Goal: Information Seeking & Learning: Compare options

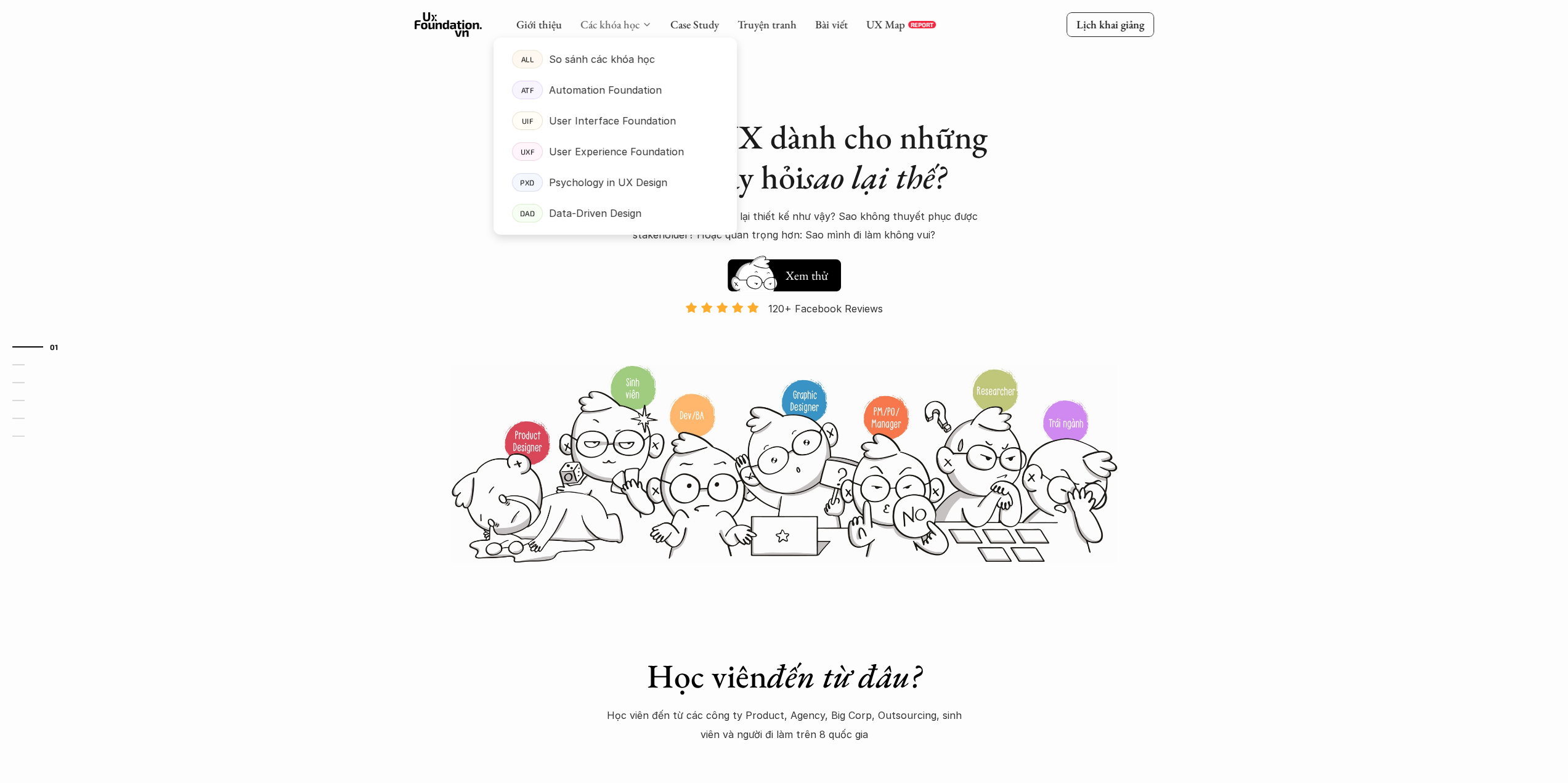
click at [616, 25] on link "Các khóa học" at bounding box center [610, 24] width 59 height 14
click at [615, 55] on p "So sánh các khóa học" at bounding box center [601, 60] width 106 height 19
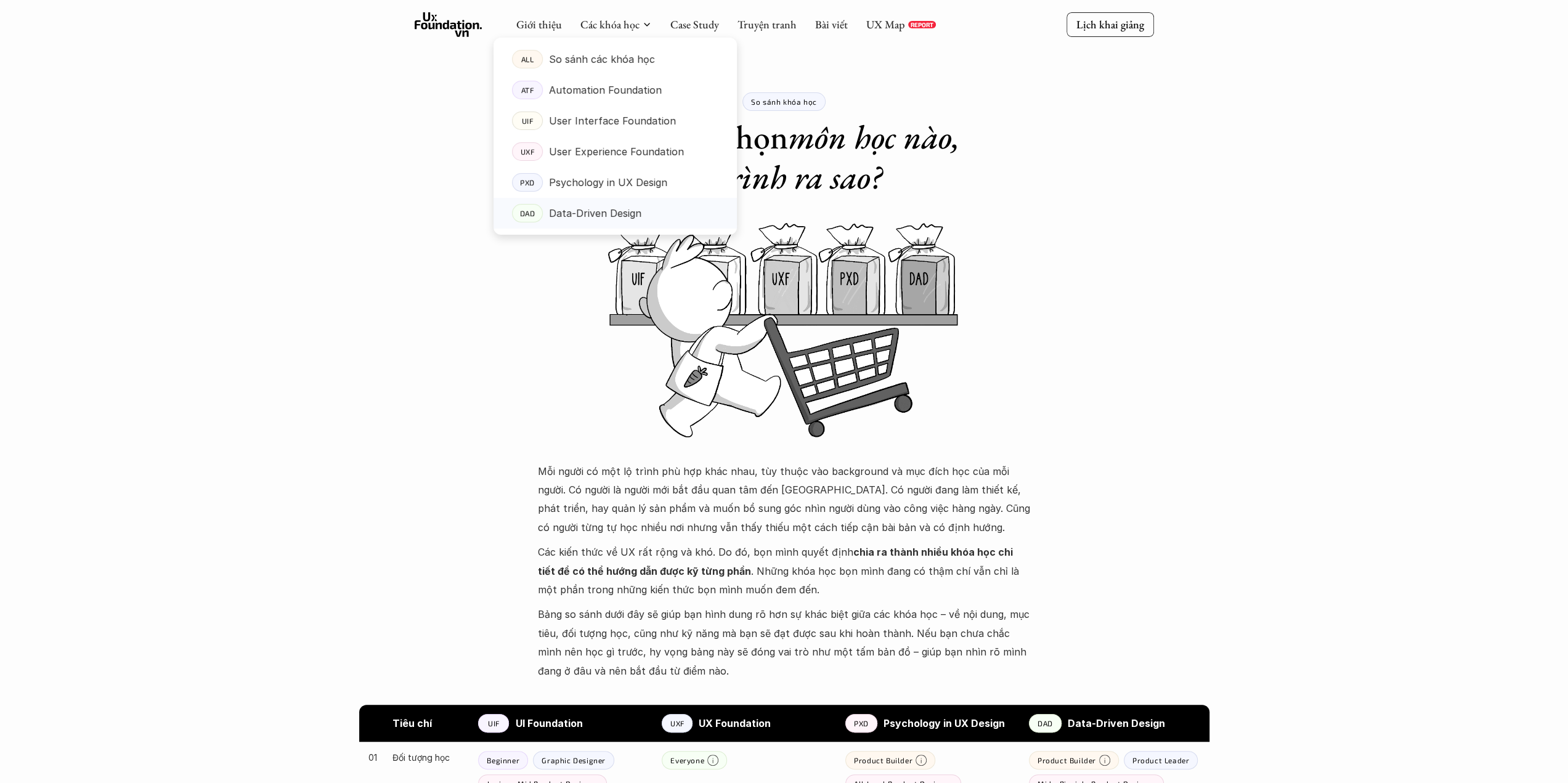
click at [586, 212] on p "Data-Driven Design" at bounding box center [595, 214] width 93 height 19
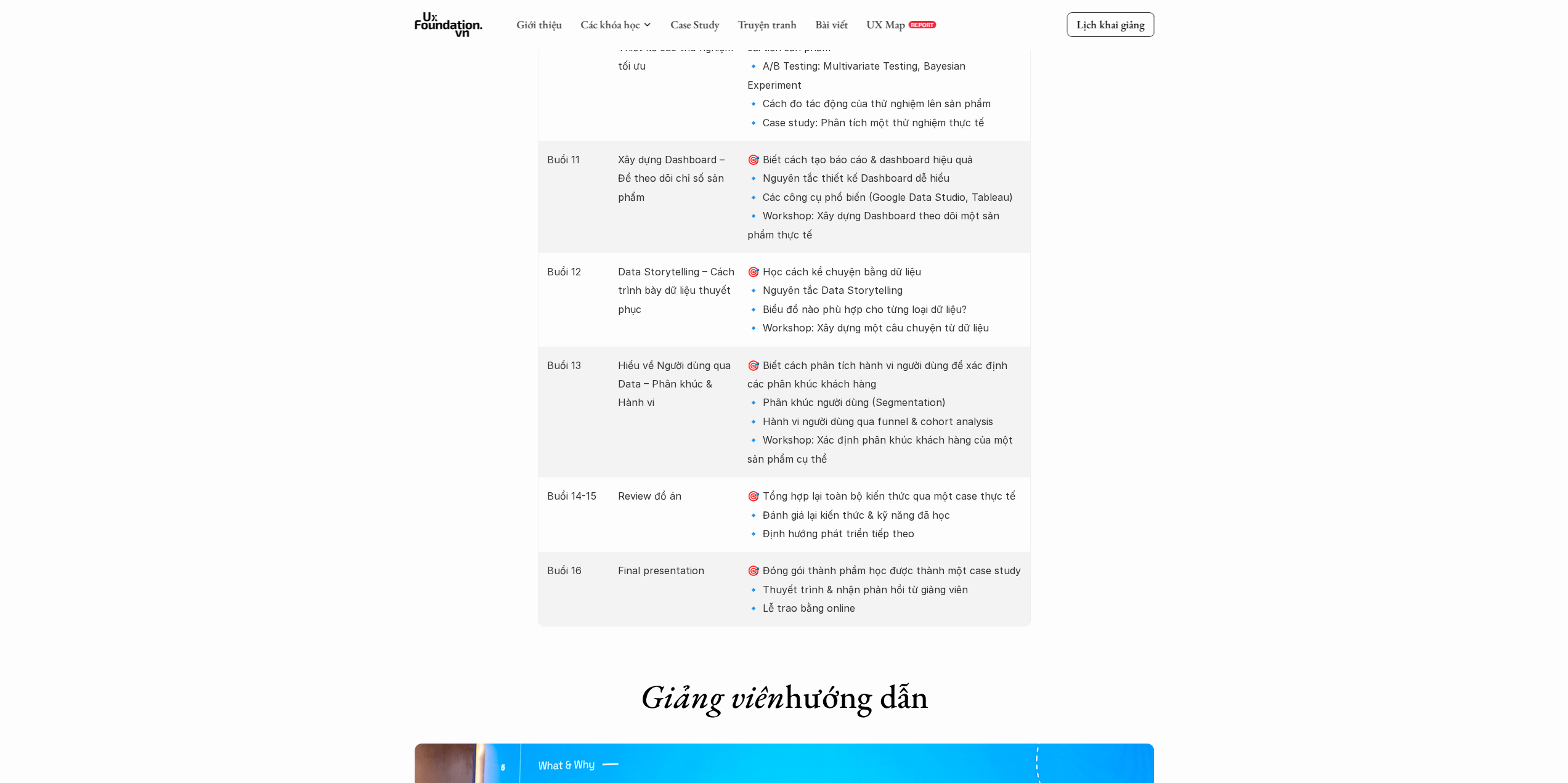
scroll to position [2588, 0]
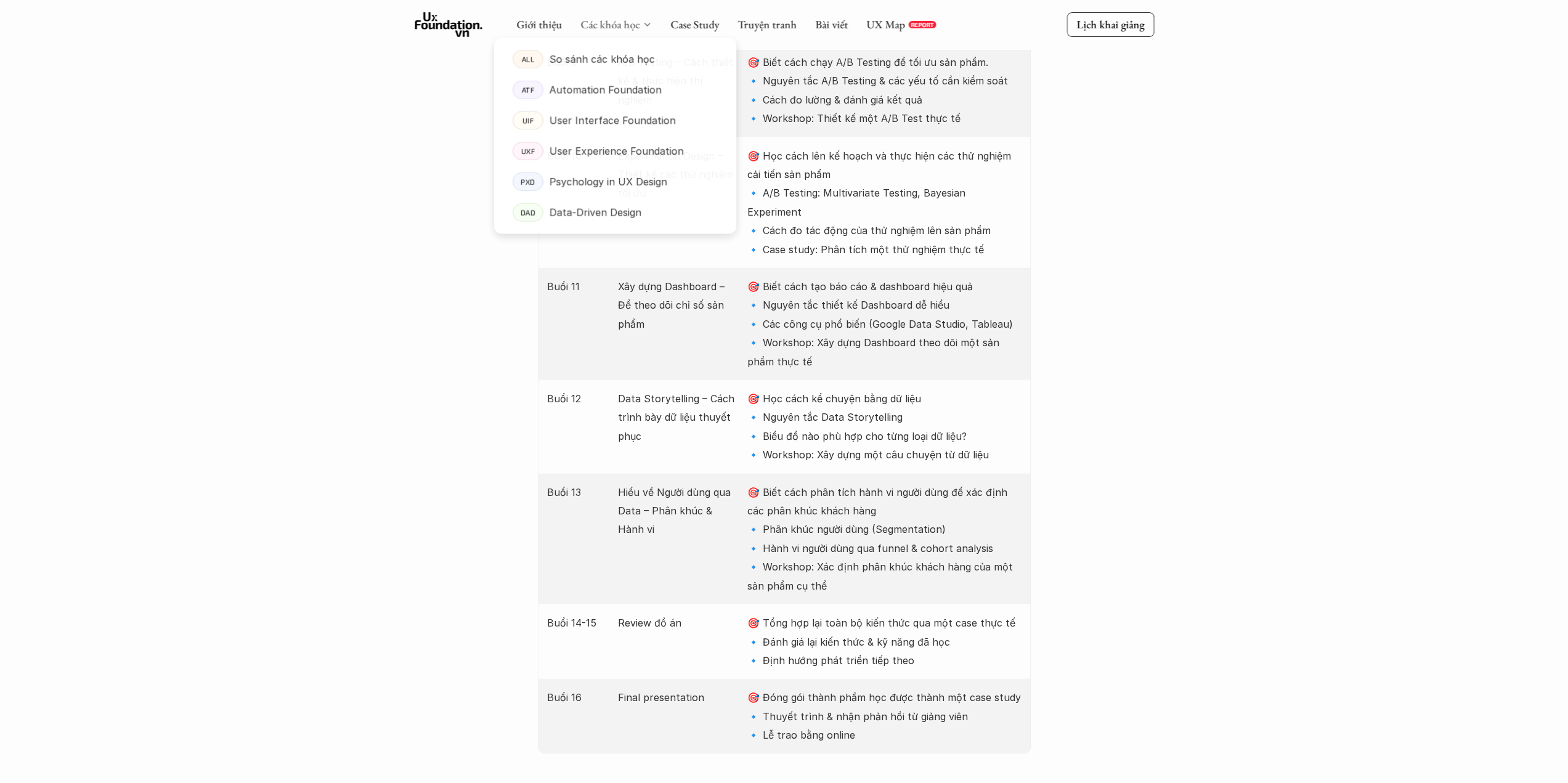
click at [635, 26] on link "Các khóa học" at bounding box center [610, 24] width 59 height 14
click at [603, 93] on p "Automation Foundation" at bounding box center [605, 90] width 113 height 19
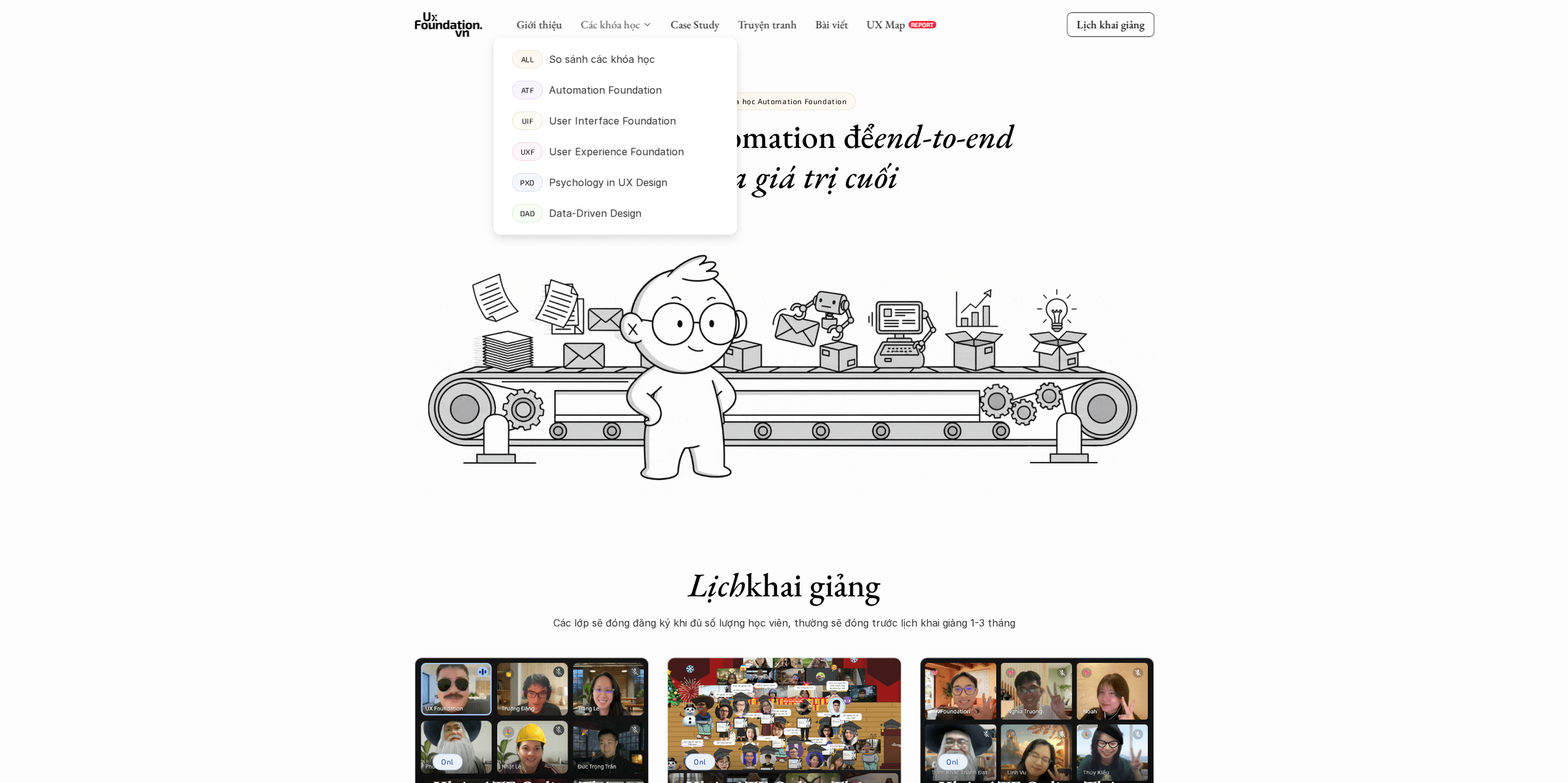
click at [611, 24] on link "Các khóa học" at bounding box center [610, 24] width 59 height 14
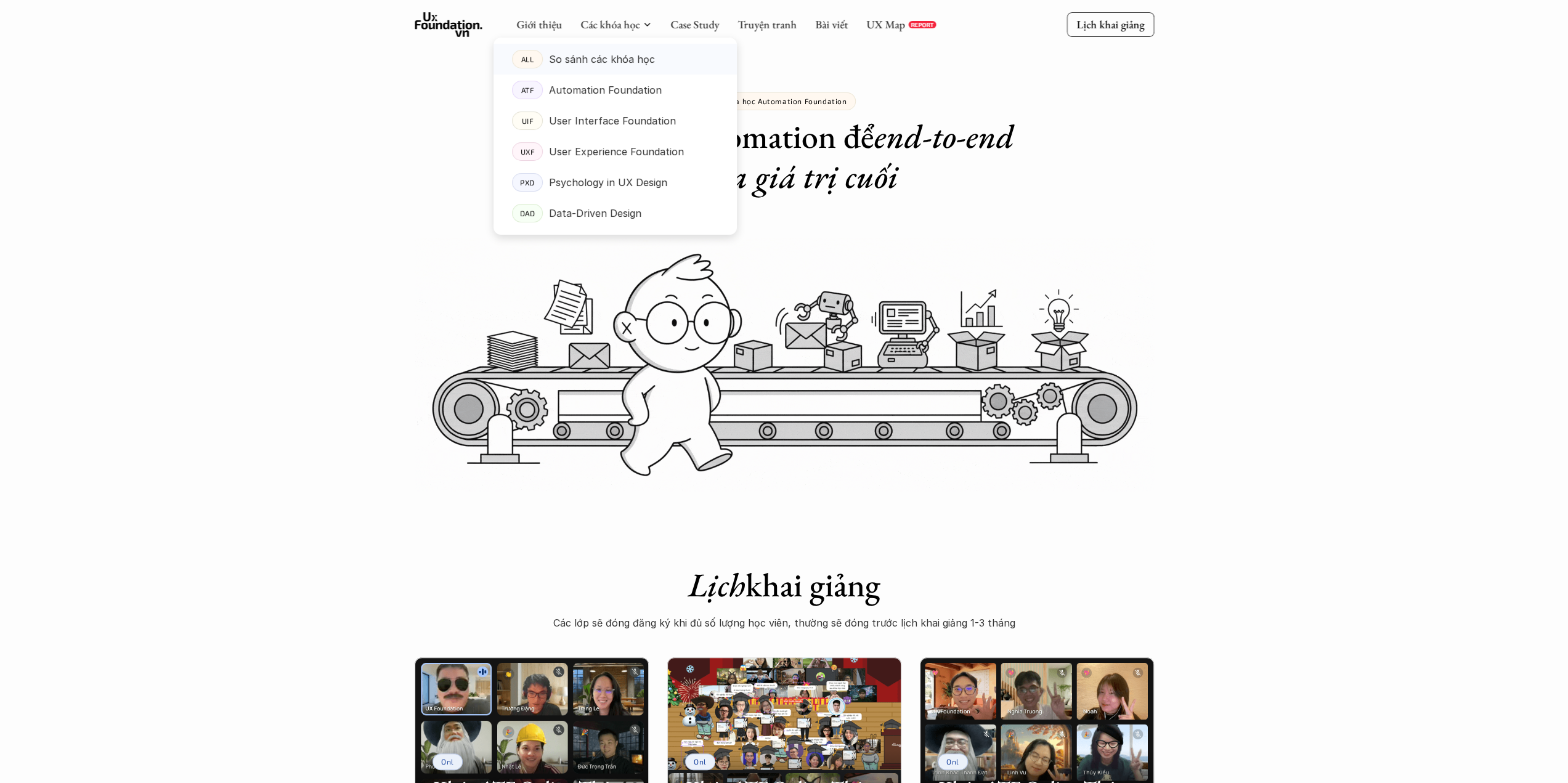
click at [608, 65] on p "So sánh các khóa học" at bounding box center [601, 60] width 106 height 19
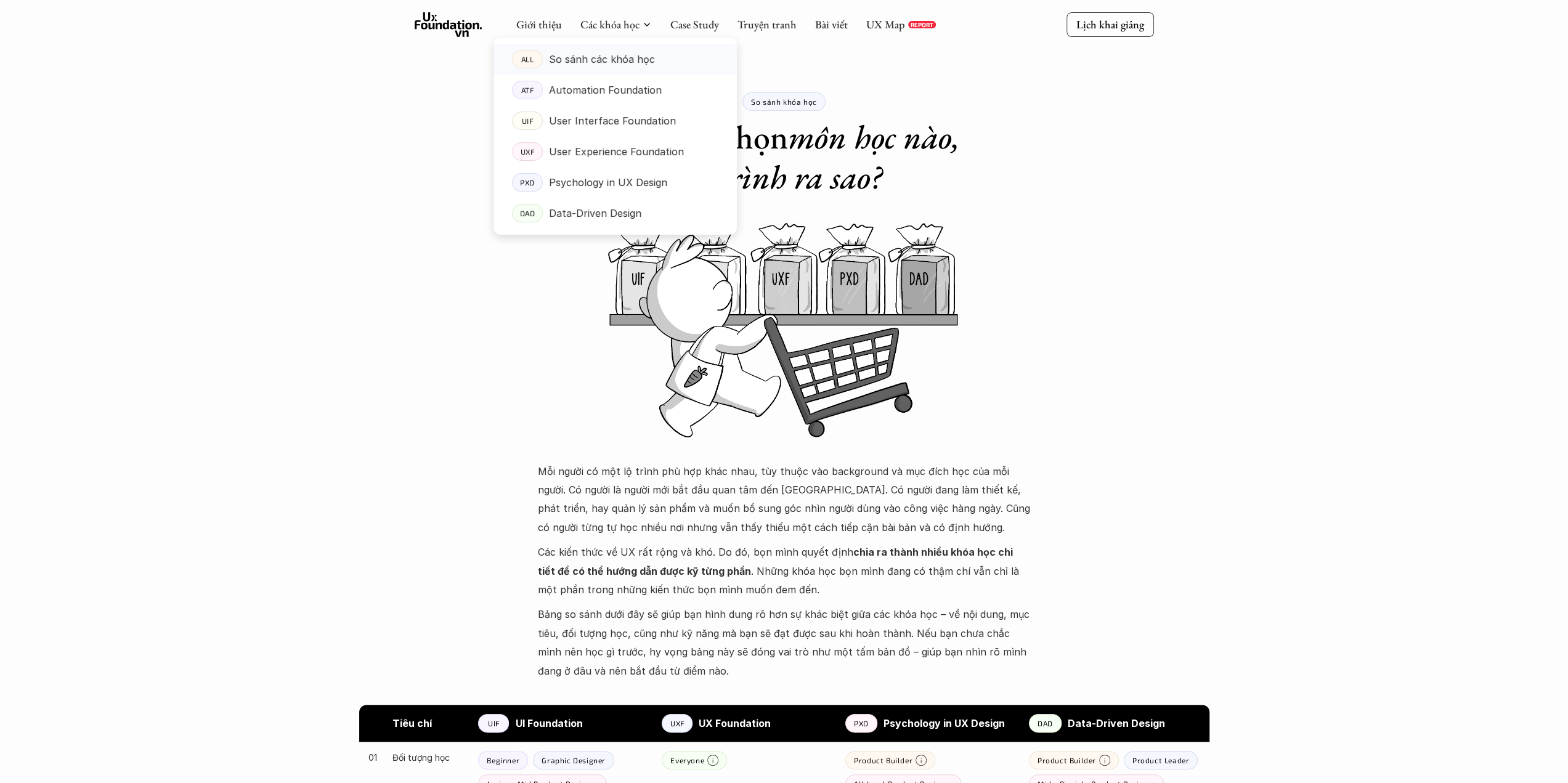
click at [615, 61] on p "So sánh các khóa học" at bounding box center [601, 60] width 106 height 19
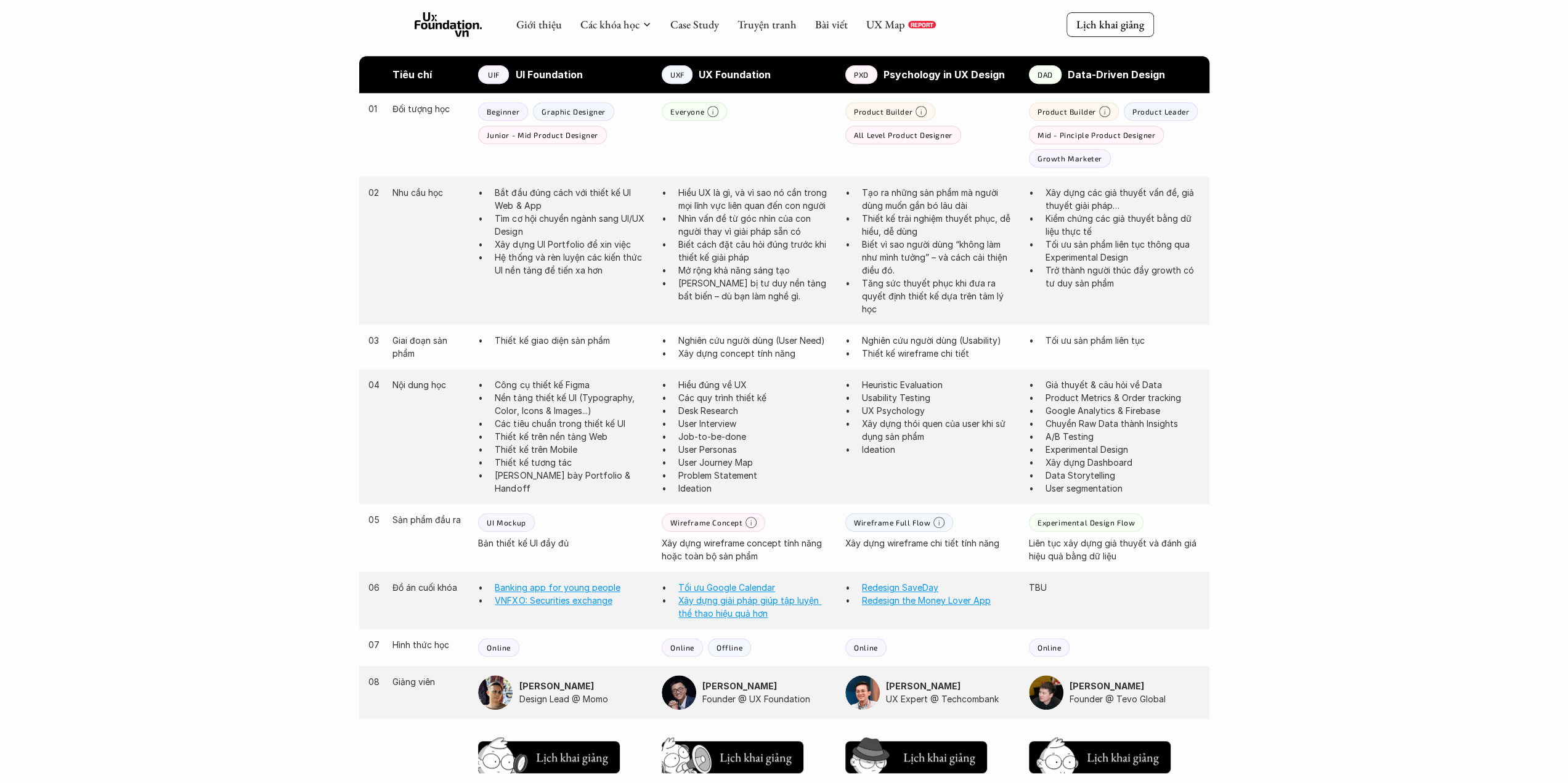
scroll to position [554, 0]
